Goal: Information Seeking & Learning: Learn about a topic

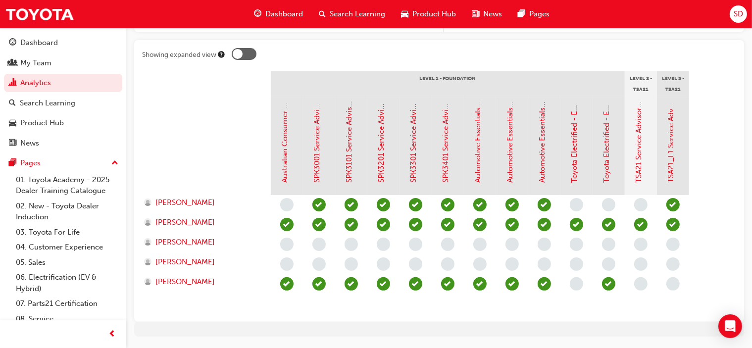
scroll to position [227, 0]
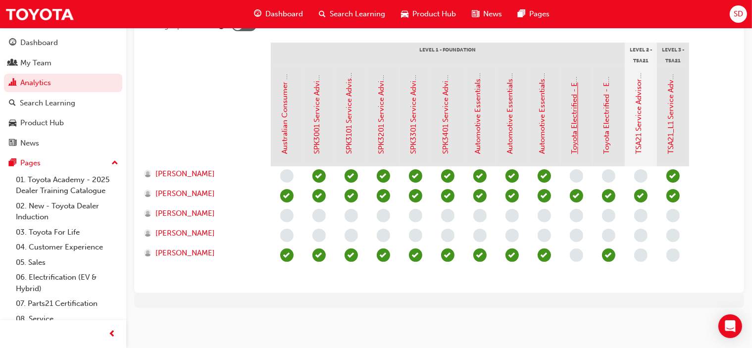
click at [575, 131] on link "Toyota Electrified - EV Range" at bounding box center [574, 104] width 9 height 100
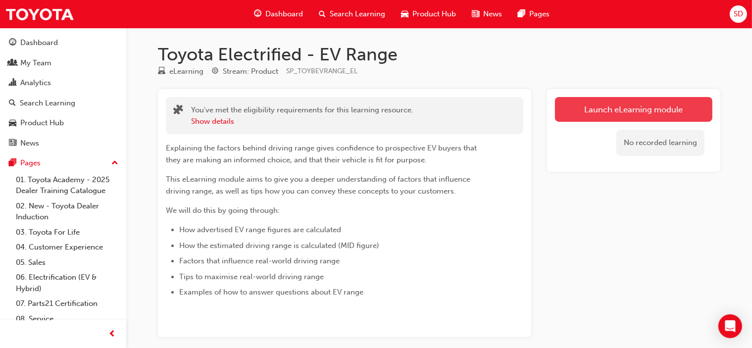
click at [614, 104] on link "Launch eLearning module" at bounding box center [633, 109] width 157 height 25
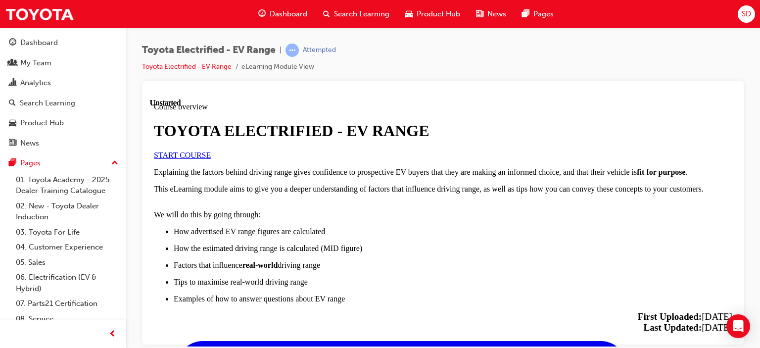
scroll to position [4, 0]
click at [211, 159] on link "START COURSE" at bounding box center [182, 155] width 57 height 8
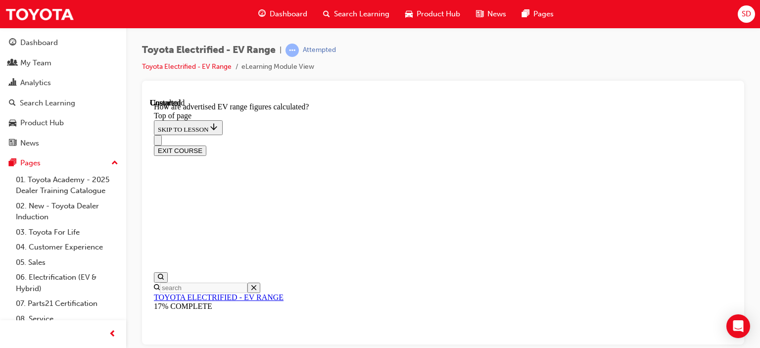
scroll to position [670, 0]
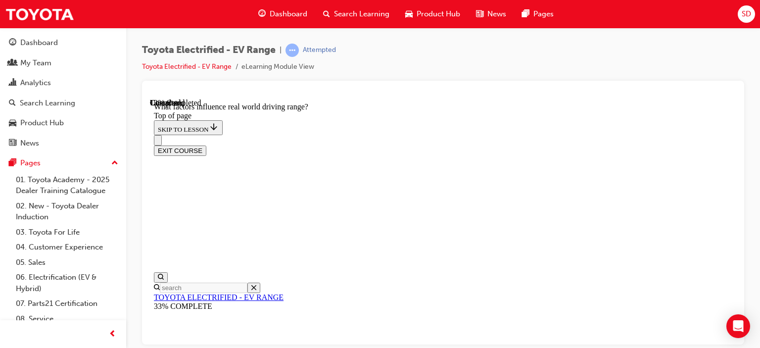
scroll to position [409, 0]
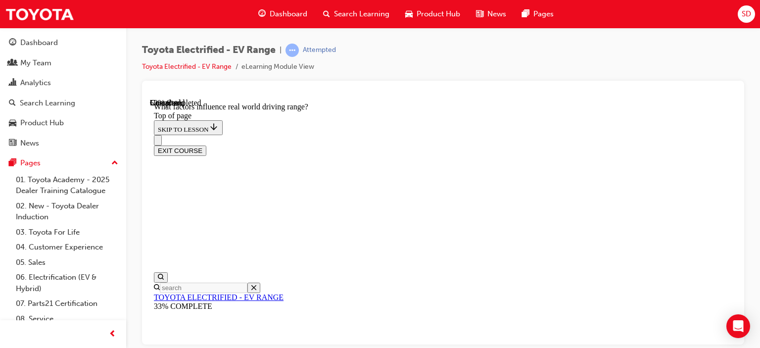
scroll to position [1206, 0]
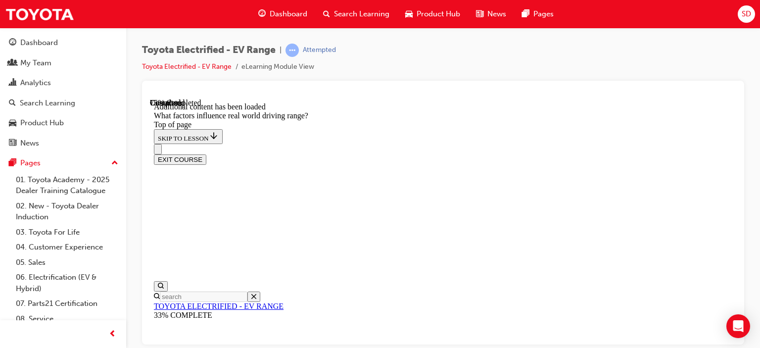
scroll to position [1504, 0]
drag, startPoint x: 514, startPoint y: 145, endPoint x: 618, endPoint y: 282, distance: 171.4
drag, startPoint x: 497, startPoint y: 162, endPoint x: 397, endPoint y: 300, distance: 170.1
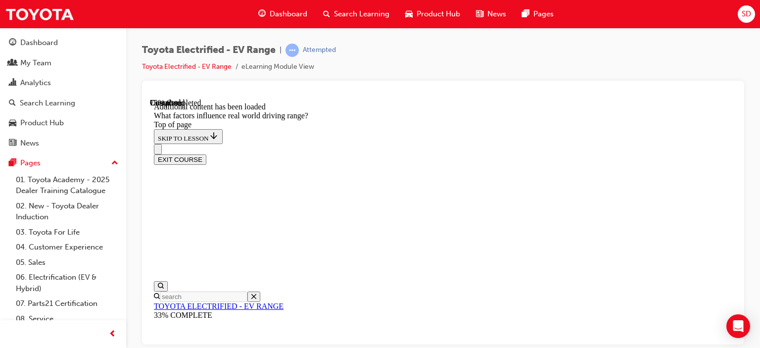
drag, startPoint x: 530, startPoint y: 152, endPoint x: 656, endPoint y: 287, distance: 184.3
drag, startPoint x: 508, startPoint y: 154, endPoint x: 626, endPoint y: 292, distance: 181.1
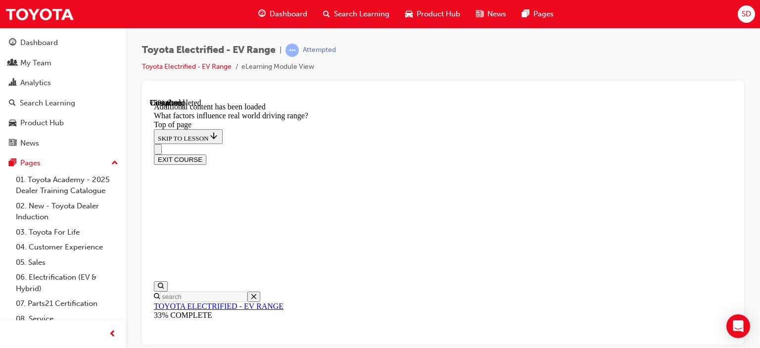
drag, startPoint x: 500, startPoint y: 144, endPoint x: 388, endPoint y: 282, distance: 177.5
drag, startPoint x: 475, startPoint y: 143, endPoint x: 590, endPoint y: 298, distance: 192.8
drag, startPoint x: 503, startPoint y: 153, endPoint x: 408, endPoint y: 296, distance: 170.7
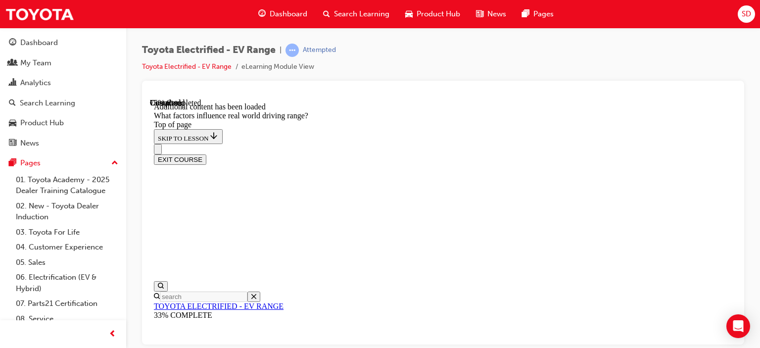
drag, startPoint x: 497, startPoint y: 143, endPoint x: 588, endPoint y: 276, distance: 161.6
drag, startPoint x: 500, startPoint y: 149, endPoint x: 400, endPoint y: 294, distance: 176.2
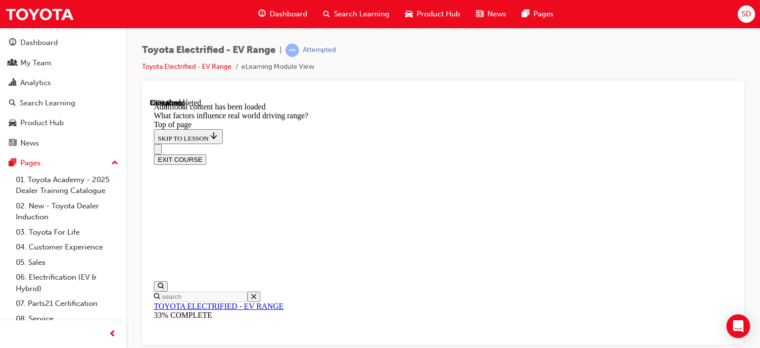
scroll to position [1615, 0]
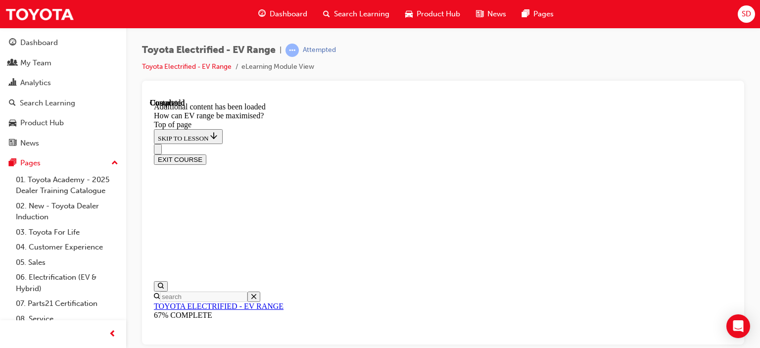
scroll to position [1335, 0]
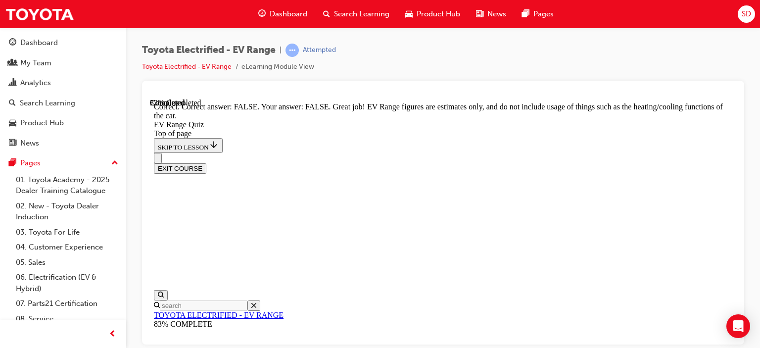
scroll to position [295, 0]
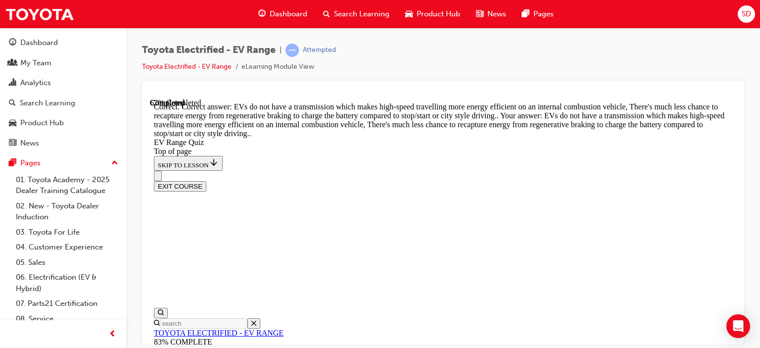
scroll to position [395, 0]
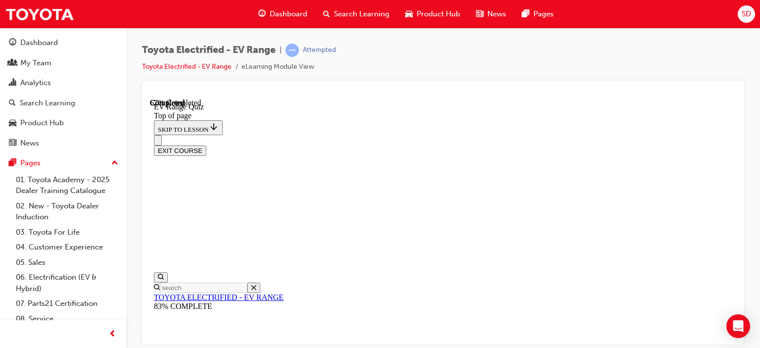
scroll to position [236, 0]
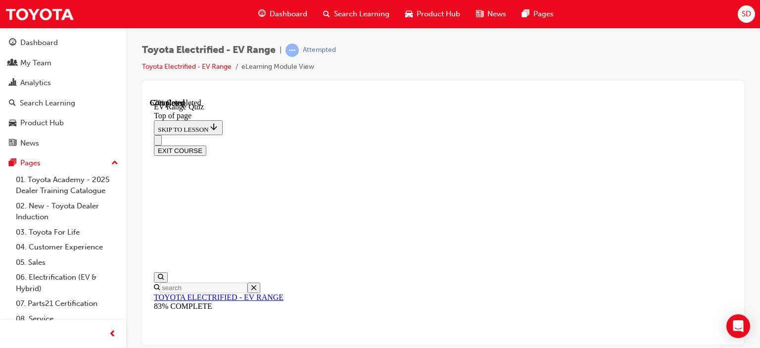
scroll to position [236, 0]
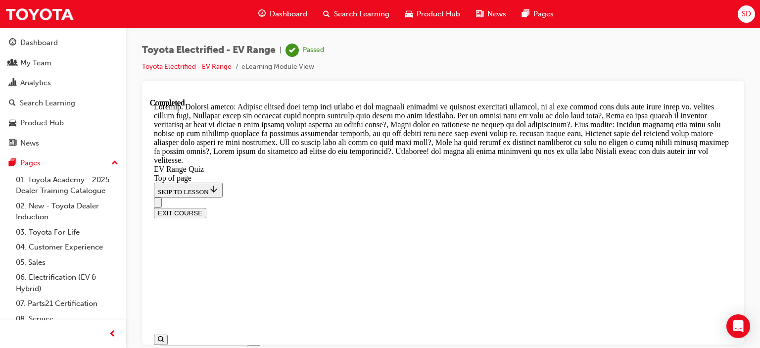
scroll to position [526, 0]
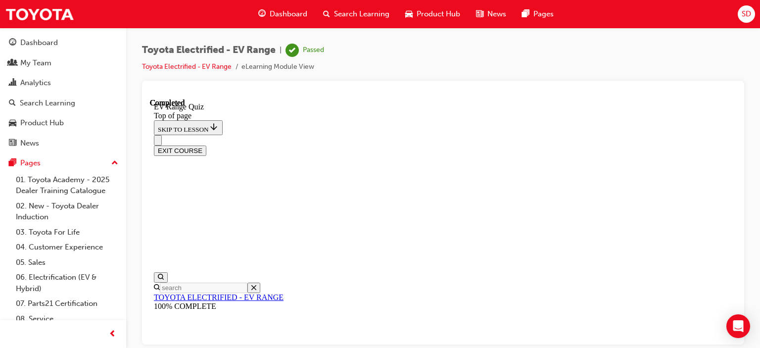
scroll to position [0, 0]
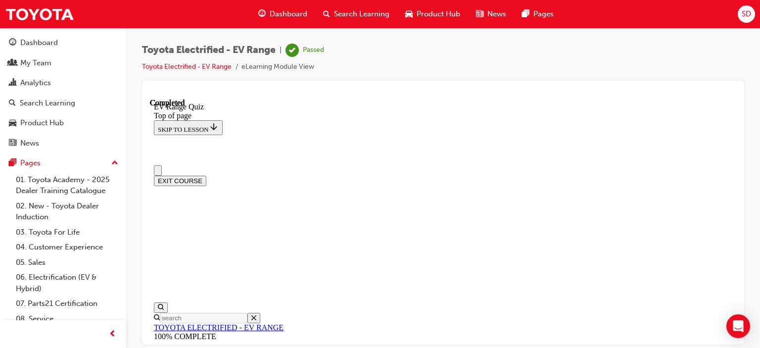
click at [206, 175] on button "EXIT COURSE" at bounding box center [180, 180] width 52 height 10
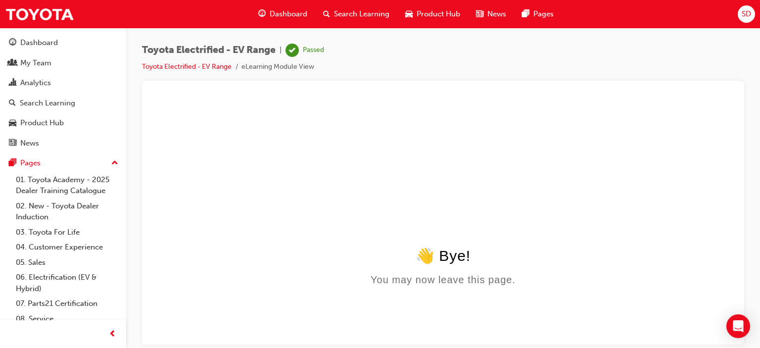
click at [293, 14] on span "Dashboard" at bounding box center [289, 13] width 38 height 11
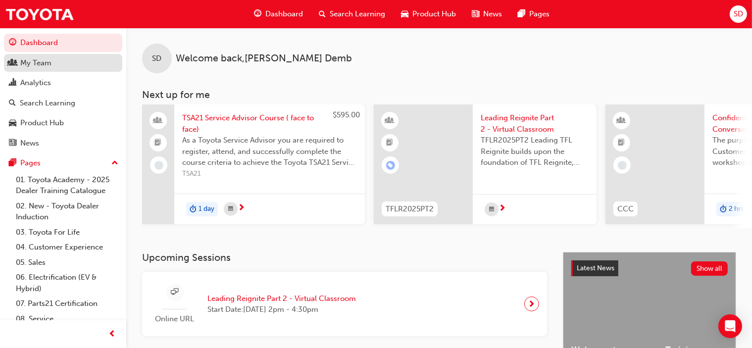
click at [43, 64] on div "My Team" at bounding box center [35, 62] width 31 height 11
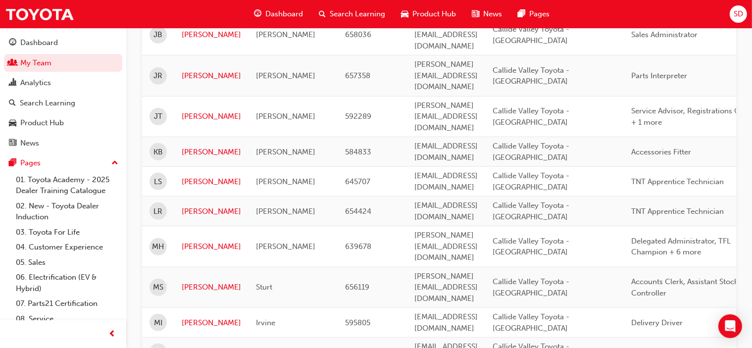
scroll to position [890, 0]
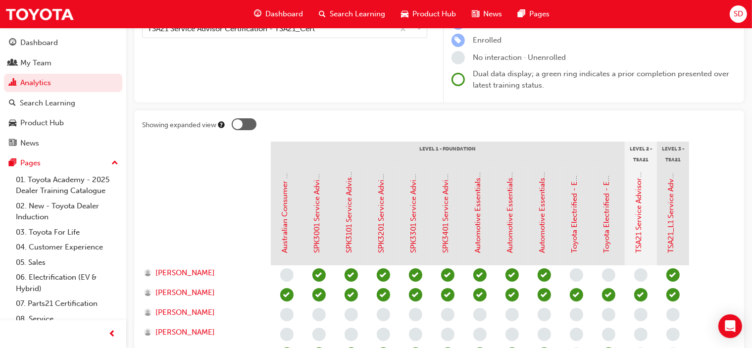
scroll to position [227, 0]
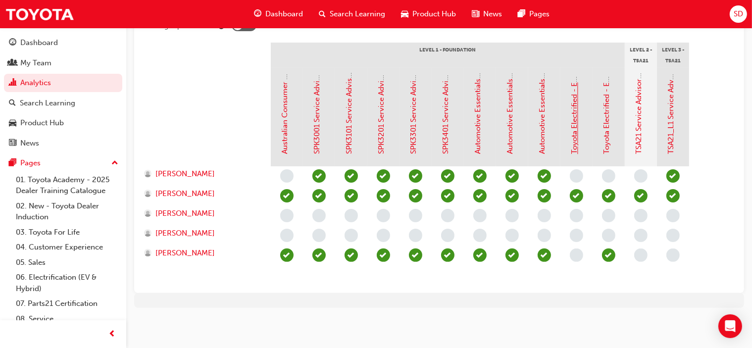
click at [576, 150] on link "Toyota Electrified - EV Range" at bounding box center [574, 104] width 9 height 100
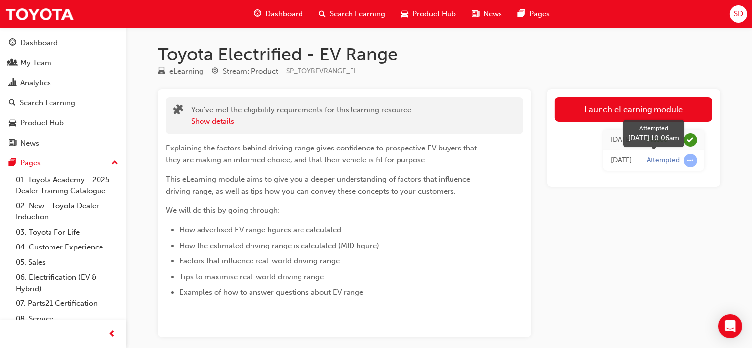
click at [684, 162] on span "learningRecordVerb_ATTEMPT-icon" at bounding box center [690, 160] width 13 height 13
click at [622, 158] on div "[DATE]" at bounding box center [621, 160] width 21 height 11
click at [656, 159] on div "Attempted" at bounding box center [663, 160] width 33 height 9
click at [687, 160] on span "learningRecordVerb_ATTEMPT-icon" at bounding box center [690, 160] width 13 height 13
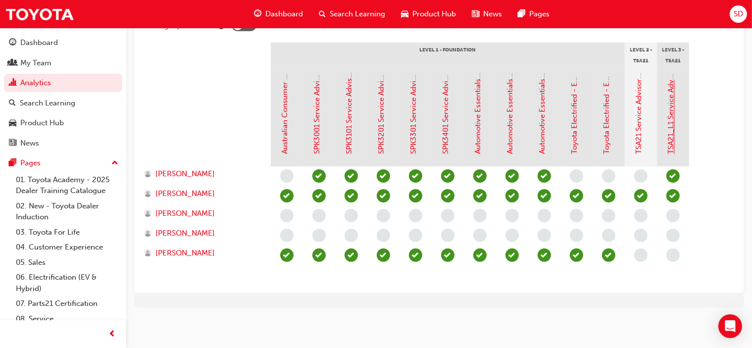
click at [669, 139] on link "TSA21_L1 Service Advisor Certification (Quiz)" at bounding box center [671, 76] width 9 height 155
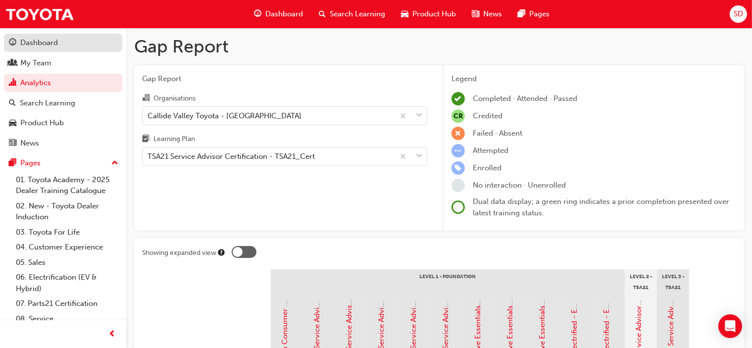
click at [40, 41] on div "Dashboard" at bounding box center [39, 42] width 38 height 11
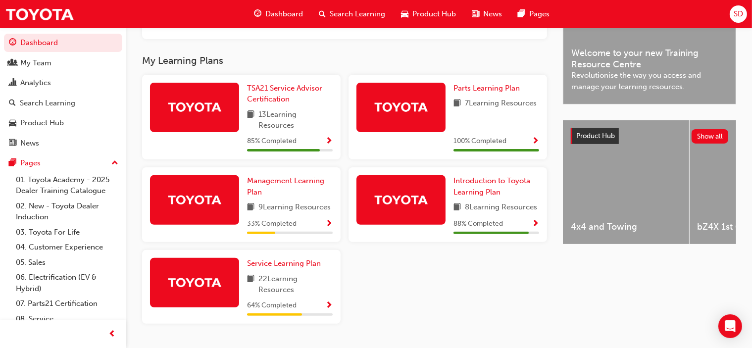
scroll to position [325, 0]
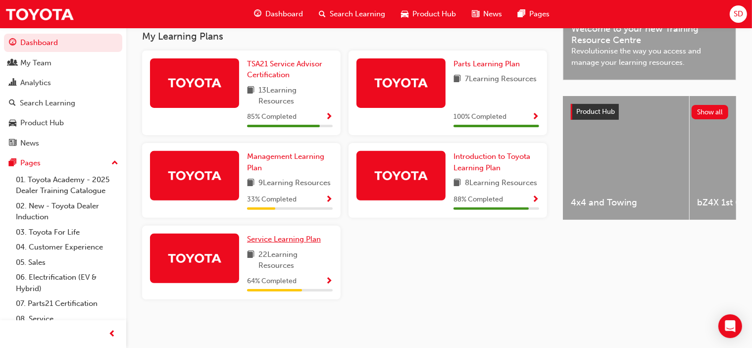
click at [287, 244] on link "Service Learning Plan" at bounding box center [286, 239] width 78 height 11
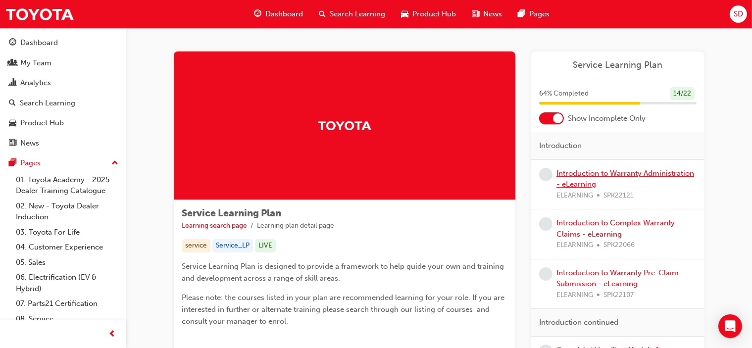
click at [575, 173] on link "Introduction to Warranty Administration - eLearning" at bounding box center [625, 179] width 138 height 20
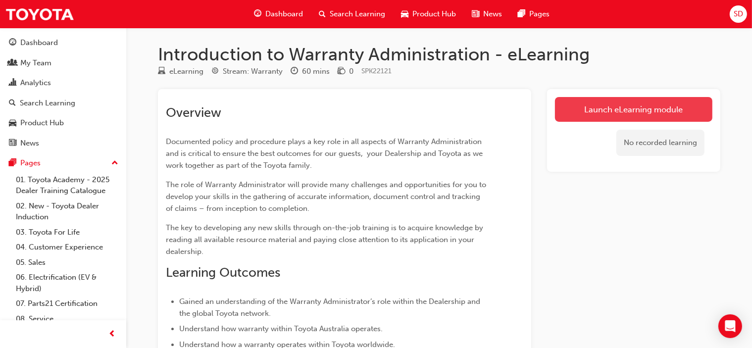
click at [567, 103] on link "Launch eLearning module" at bounding box center [633, 109] width 157 height 25
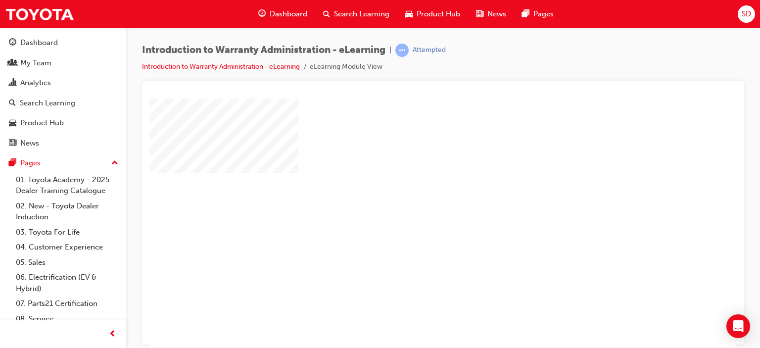
click at [415, 194] on div "play" at bounding box center [415, 194] width 0 height 0
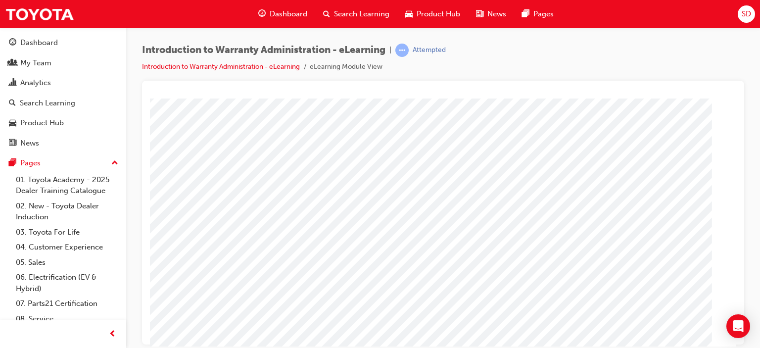
scroll to position [131, 95]
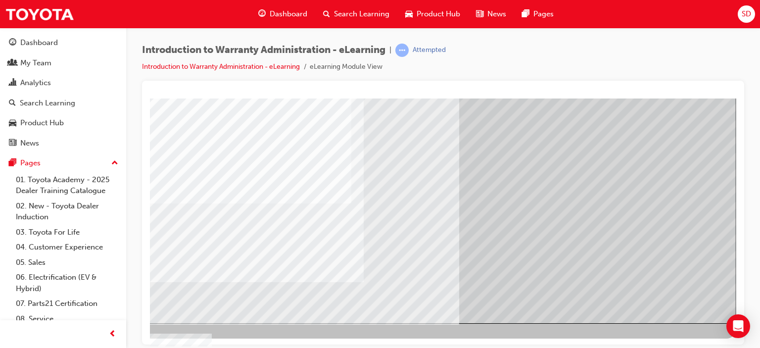
scroll to position [0, 0]
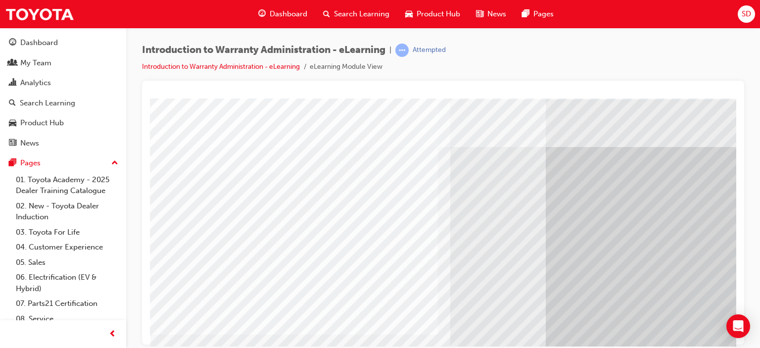
click at [720, 87] on div at bounding box center [443, 213] width 603 height 264
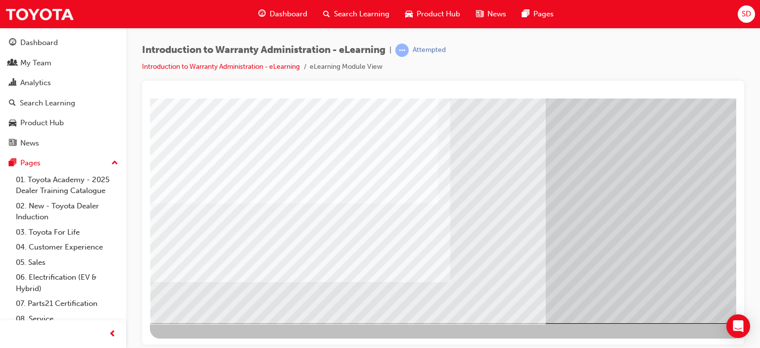
scroll to position [131, 95]
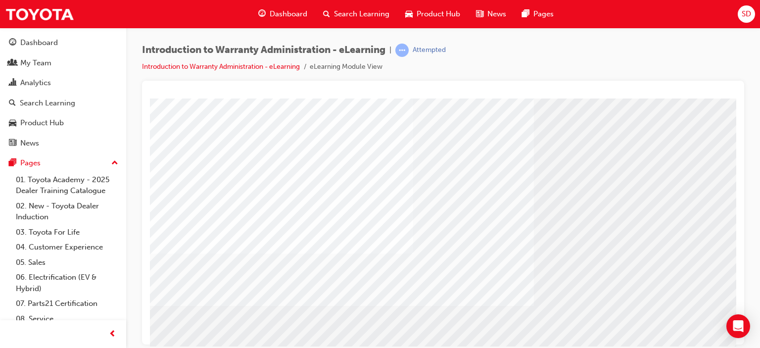
scroll to position [131, 0]
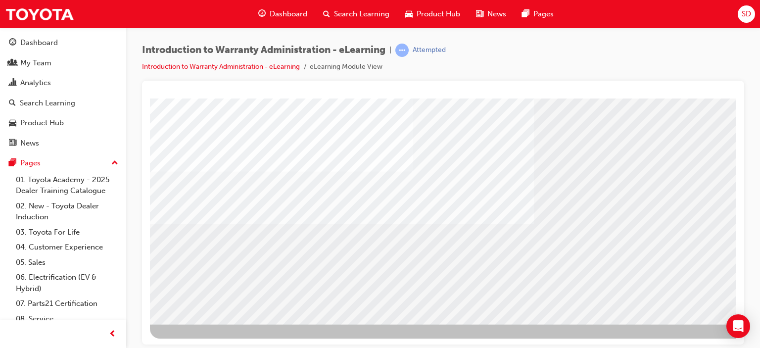
click at [686, 331] on div at bounding box center [486, 152] width 673 height 371
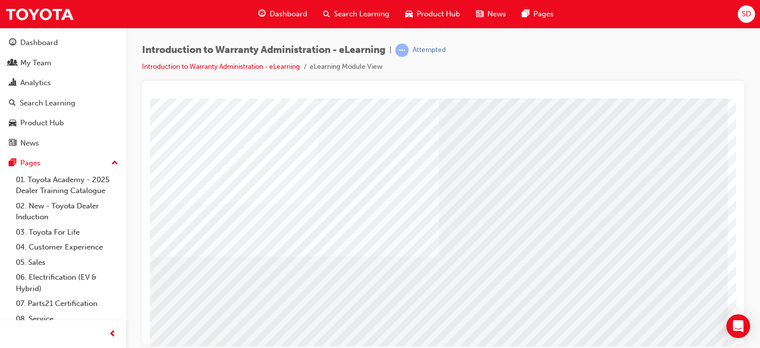
scroll to position [131, 95]
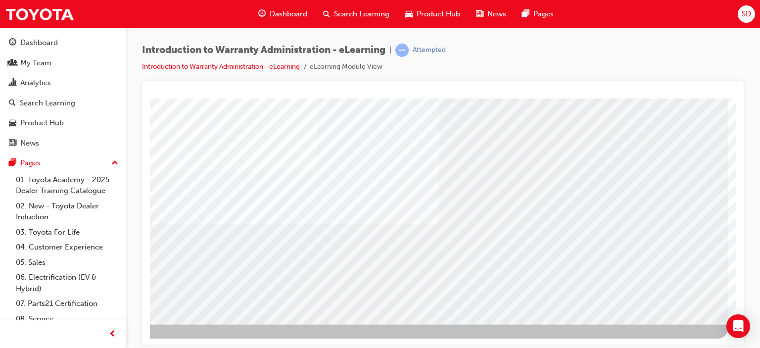
drag, startPoint x: 620, startPoint y: 339, endPoint x: 889, endPoint y: 408, distance: 277.2
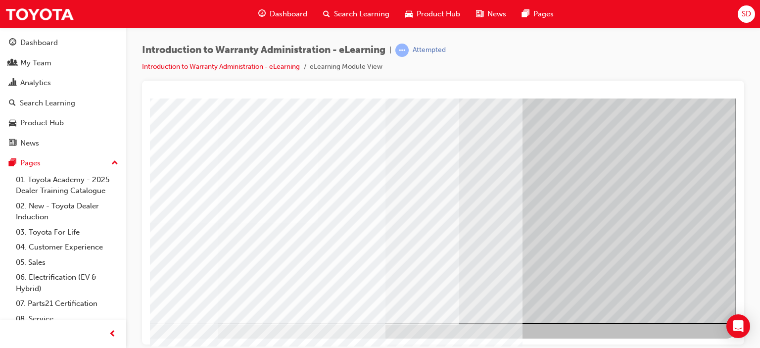
drag, startPoint x: 598, startPoint y: 341, endPoint x: 905, endPoint y: 422, distance: 317.6
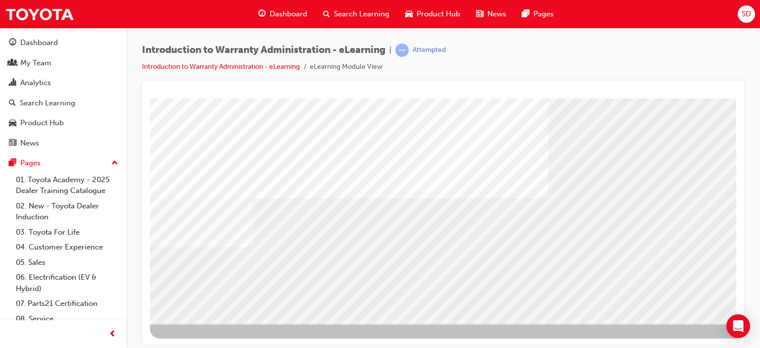
drag, startPoint x: 646, startPoint y: 351, endPoint x: 703, endPoint y: 346, distance: 57.6
click at [703, 346] on div "Introduction to Warranty Administration - eLearning | Attempted Introduction to…" at bounding box center [380, 174] width 760 height 348
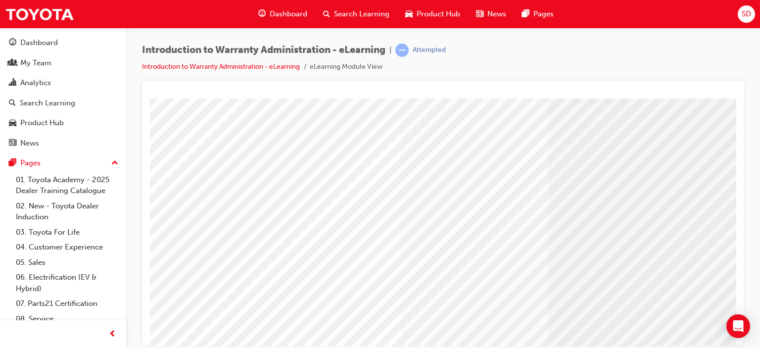
scroll to position [131, 0]
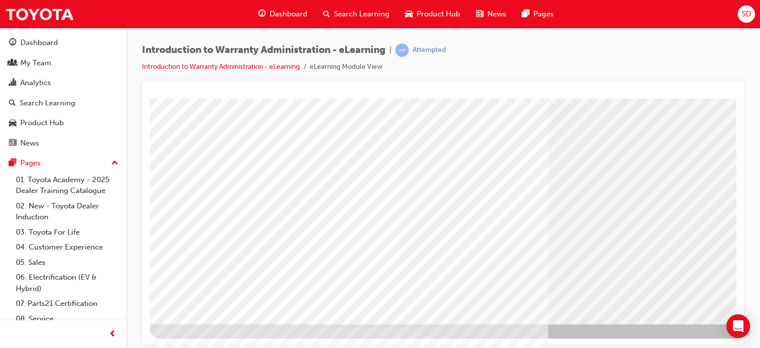
click at [704, 346] on div "Introduction to Warranty Administration - eLearning | Attempted Introduction to…" at bounding box center [380, 174] width 760 height 348
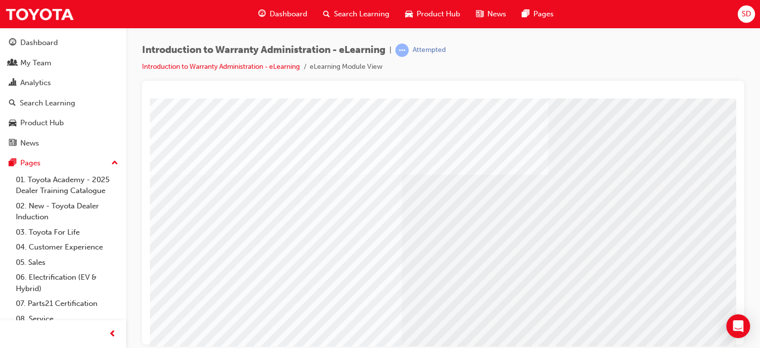
scroll to position [131, 0]
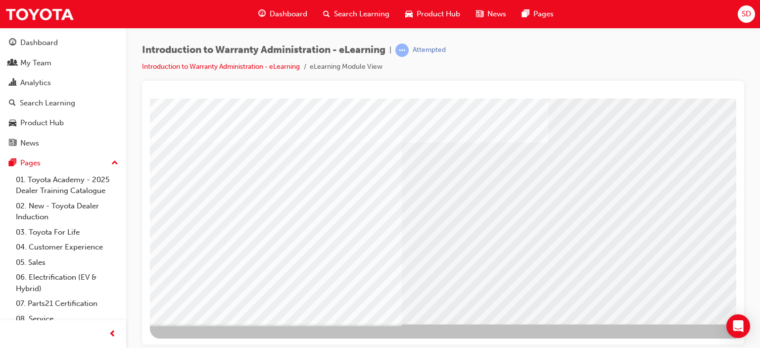
drag, startPoint x: 617, startPoint y: 349, endPoint x: 680, endPoint y: 346, distance: 62.9
click at [681, 346] on div "Introduction to Warranty Administration - eLearning | Attempted Introduction to…" at bounding box center [380, 174] width 760 height 348
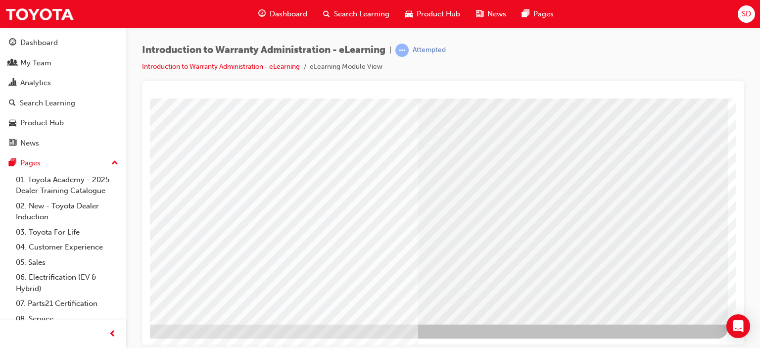
scroll to position [0, 0]
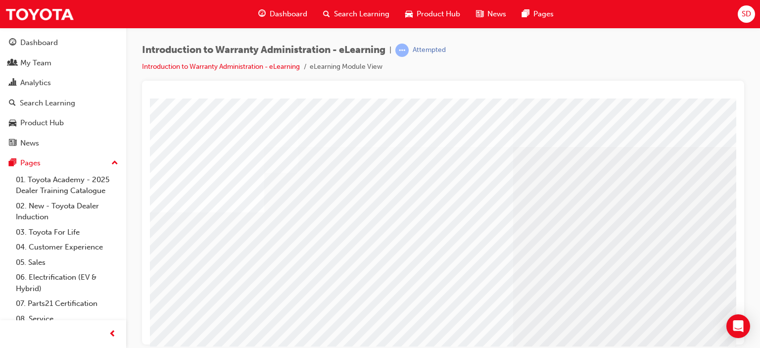
click at [732, 51] on div "Introduction to Warranty Administration - eLearning | Attempted Introduction to…" at bounding box center [443, 62] width 603 height 37
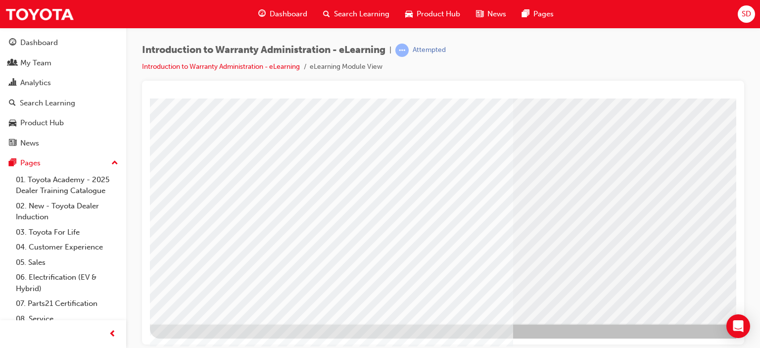
scroll to position [131, 95]
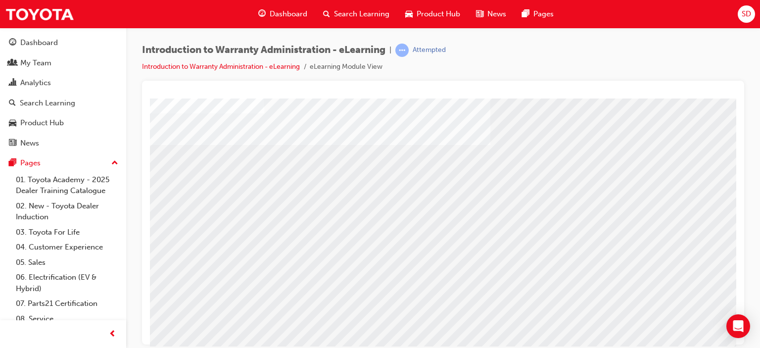
scroll to position [131, 0]
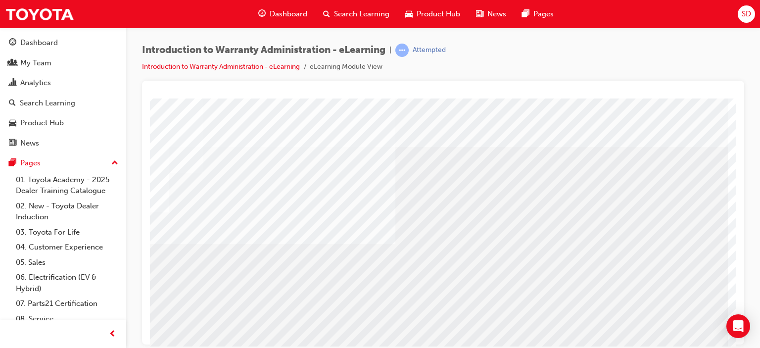
scroll to position [131, 95]
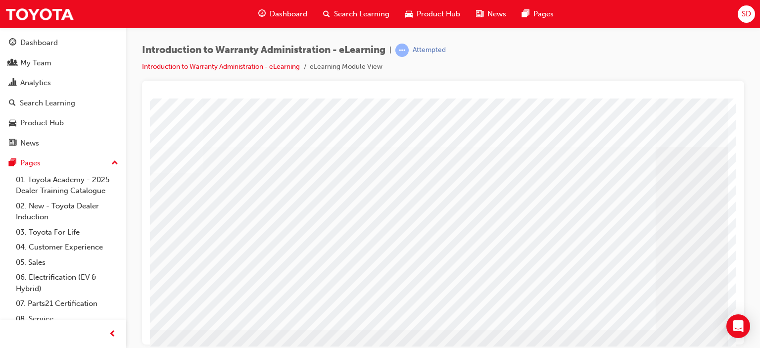
scroll to position [0, 0]
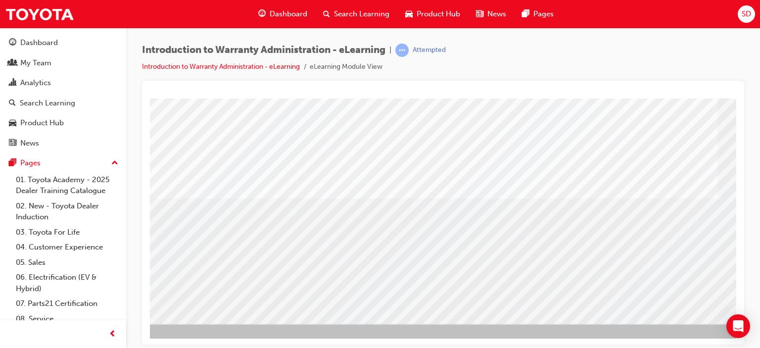
scroll to position [131, 28]
click at [112, 335] on span "prev-icon" at bounding box center [112, 334] width 7 height 12
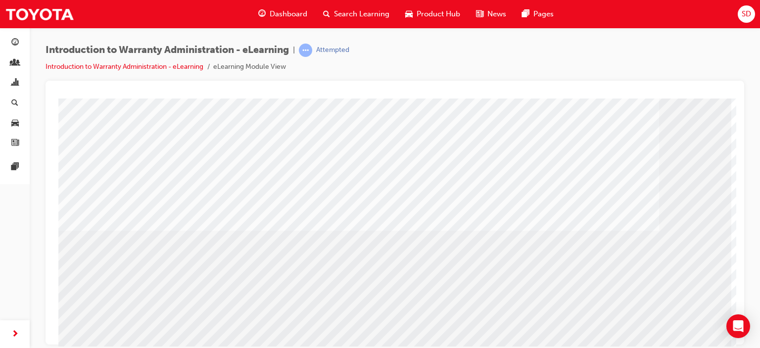
scroll to position [131, 0]
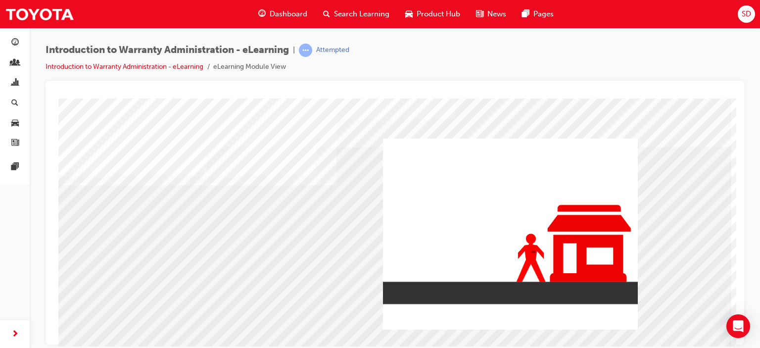
scroll to position [99, 0]
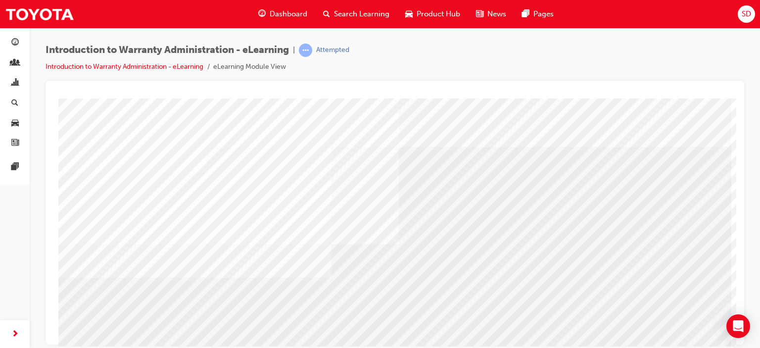
scroll to position [50, 0]
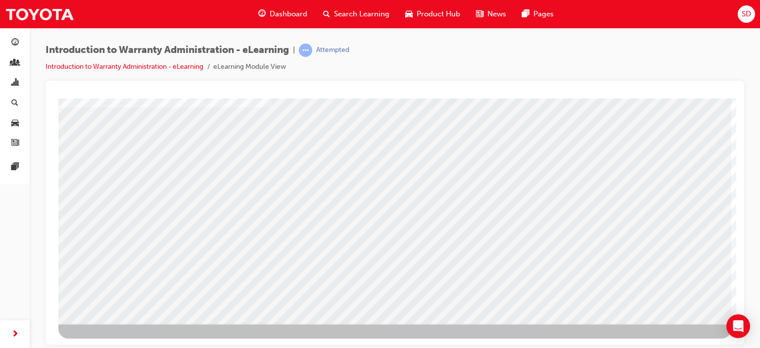
scroll to position [82, 0]
